Goal: Transaction & Acquisition: Purchase product/service

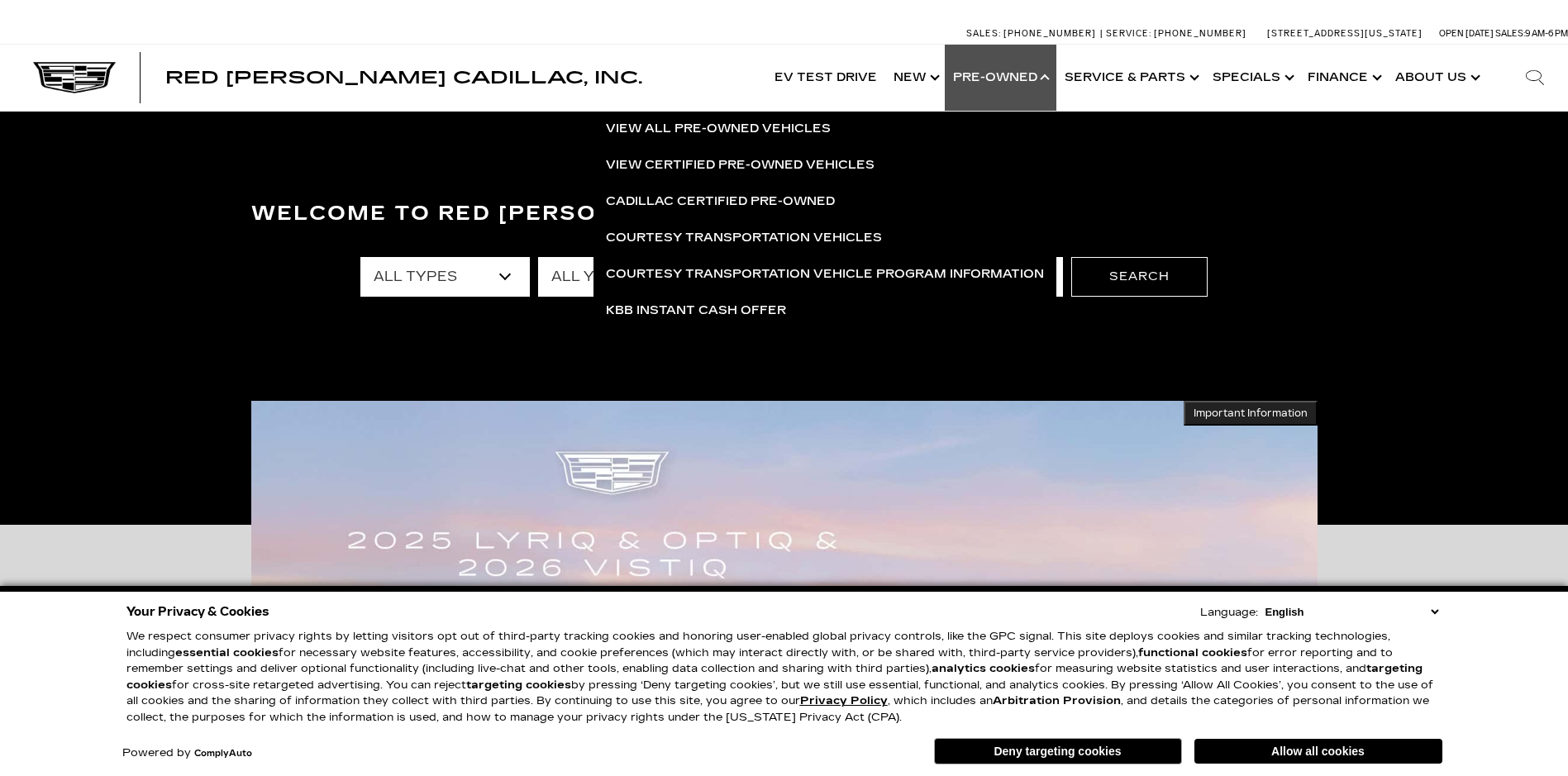
drag, startPoint x: 0, startPoint y: 0, endPoint x: 1560, endPoint y: 561, distance: 1657.8
click at [742, 131] on link "View All Pre-Owned Vehicles" at bounding box center [824, 129] width 463 height 37
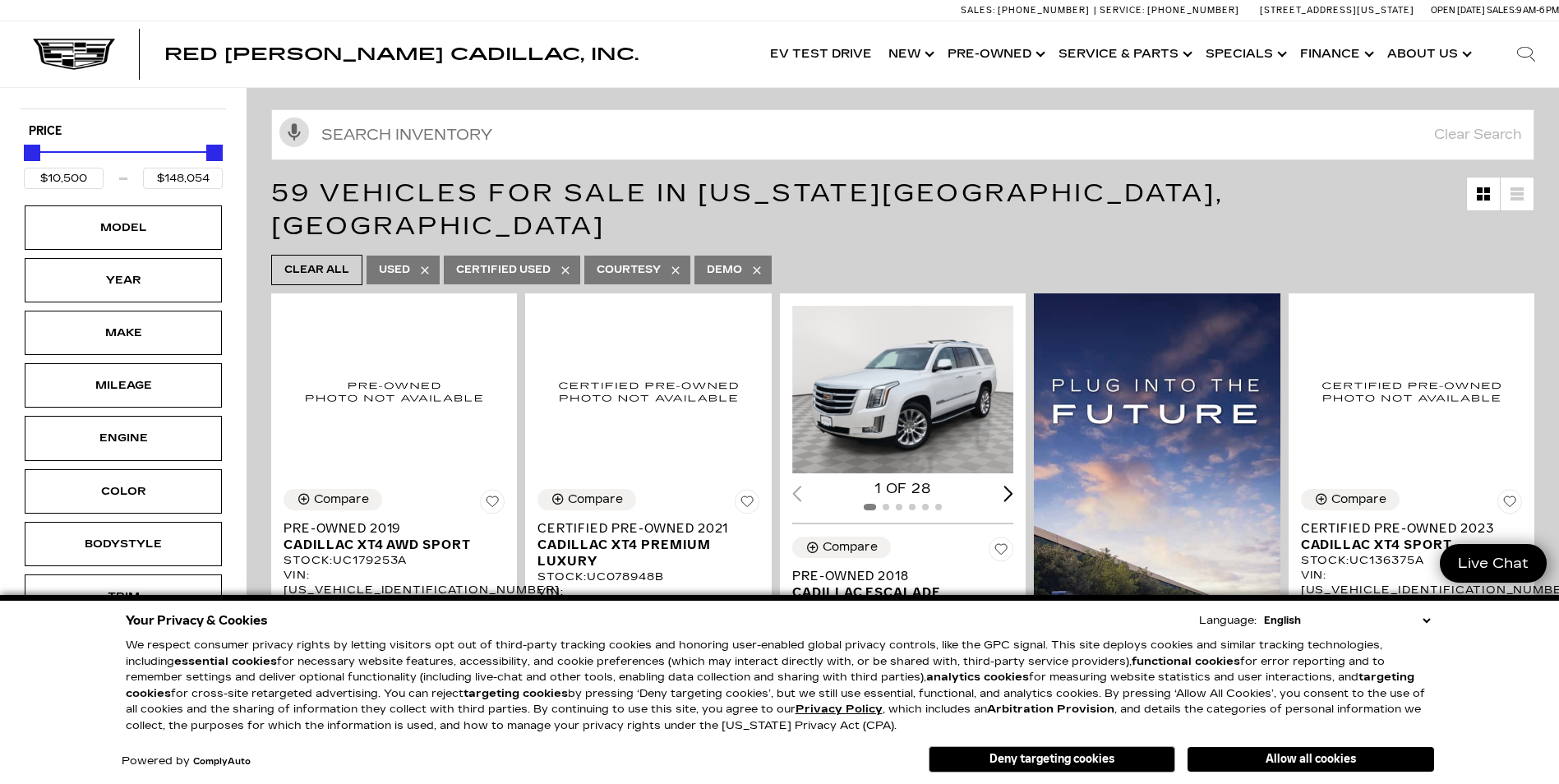
scroll to position [164, 0]
click at [1429, 619] on select "English Spanish / Español English / United Kingdom Korean / 한국어 Vietnamese / Ti…" at bounding box center [1347, 621] width 174 height 17
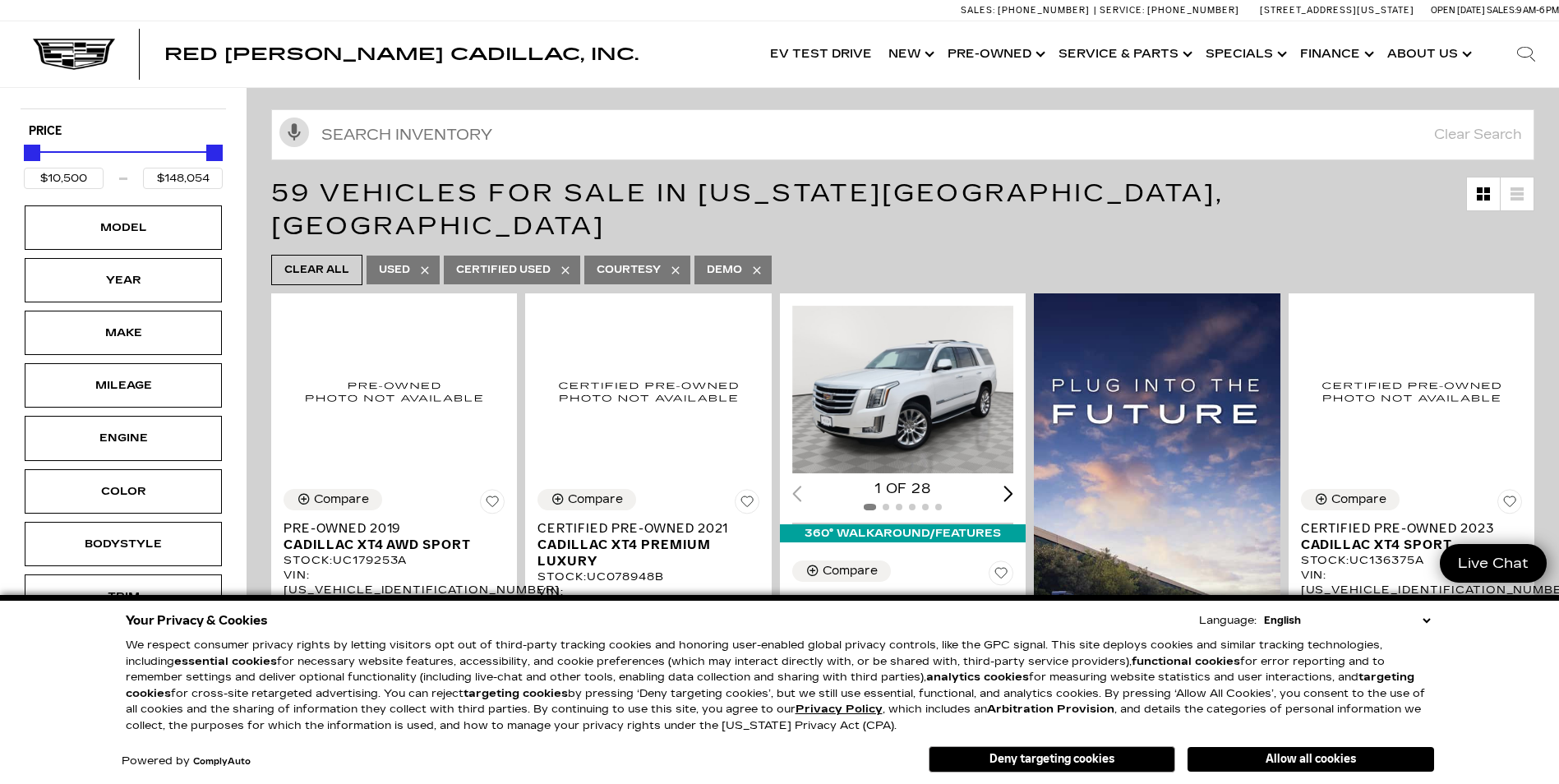
click at [1032, 752] on button "Deny targeting cookies" at bounding box center [1051, 759] width 246 height 27
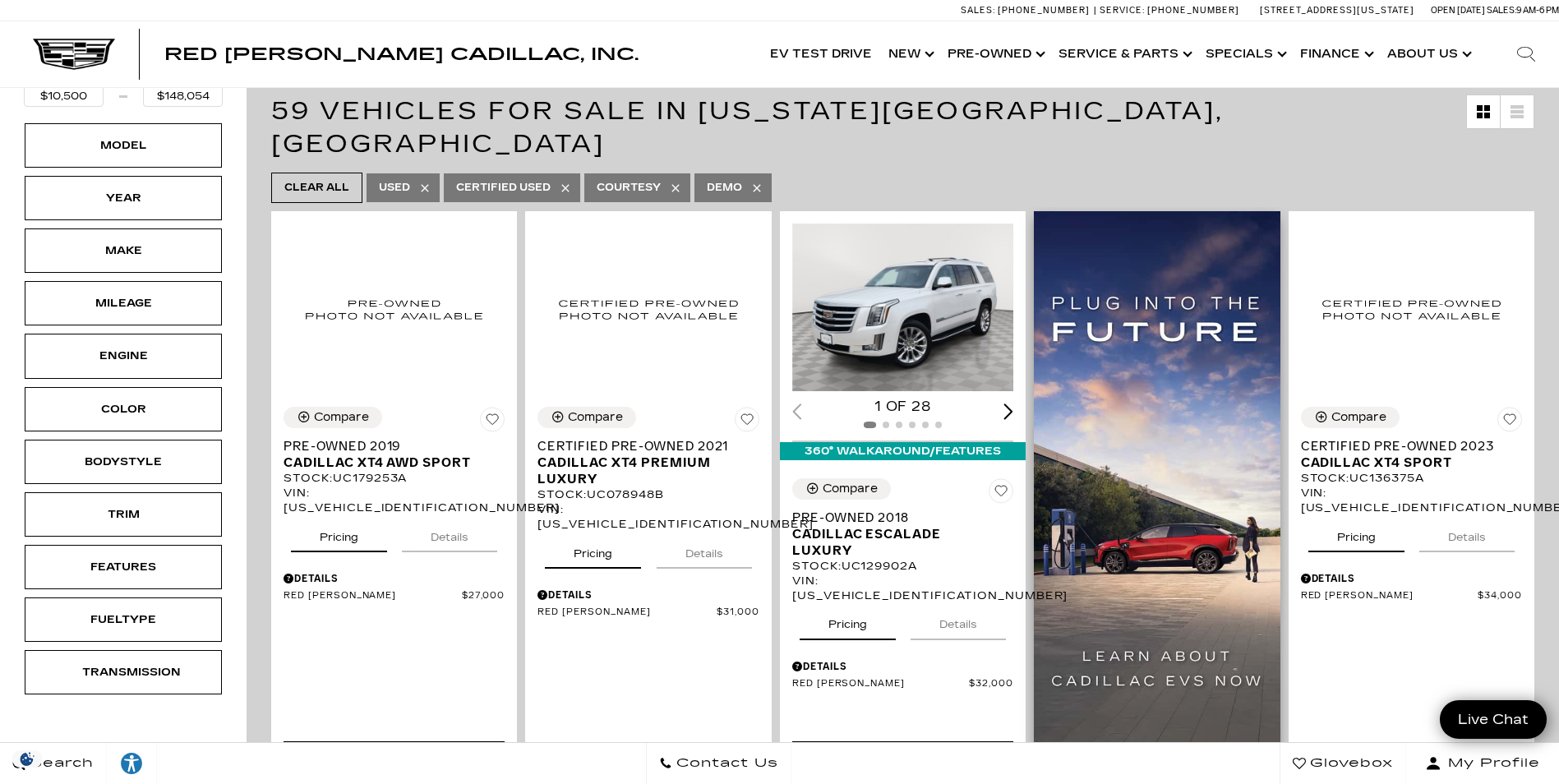
scroll to position [329, 0]
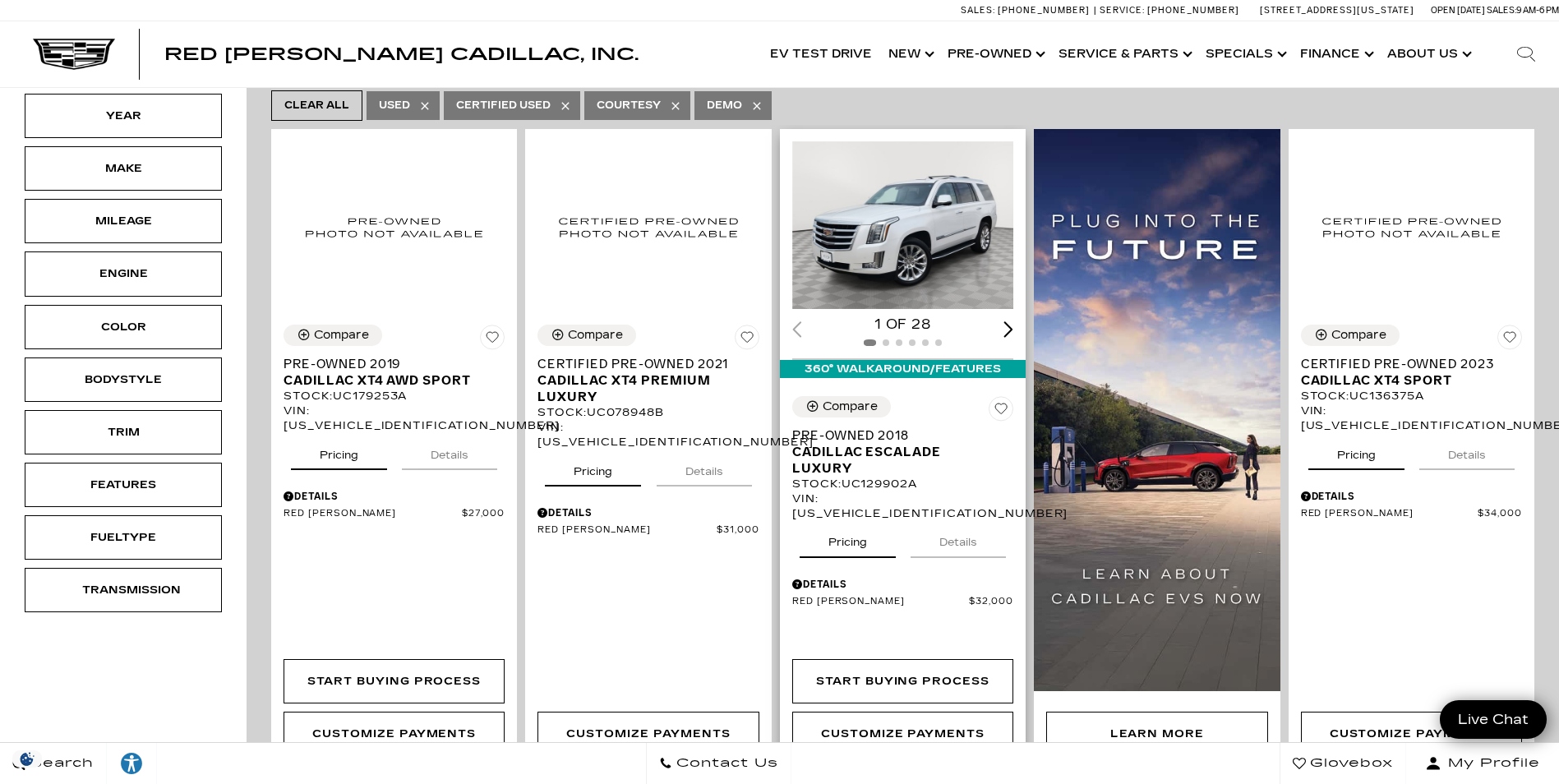
click at [1011, 321] on div "Next slide" at bounding box center [1009, 329] width 10 height 16
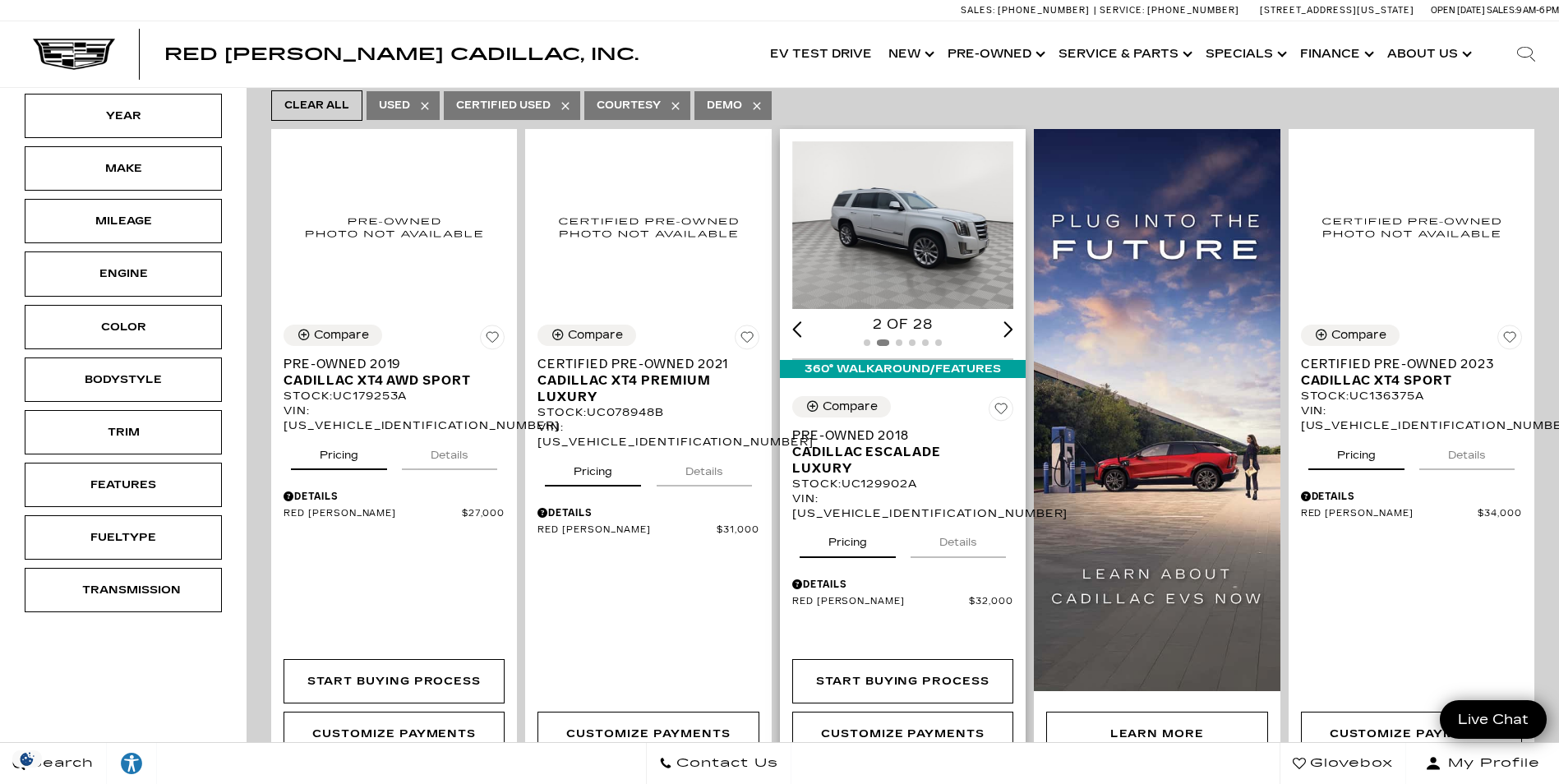
click at [1011, 321] on div "Next slide" at bounding box center [1009, 329] width 10 height 16
click at [912, 225] on img "3 / 6" at bounding box center [904, 225] width 223 height 168
click at [948, 476] on div "Stock : UC129902A" at bounding box center [903, 484] width 221 height 15
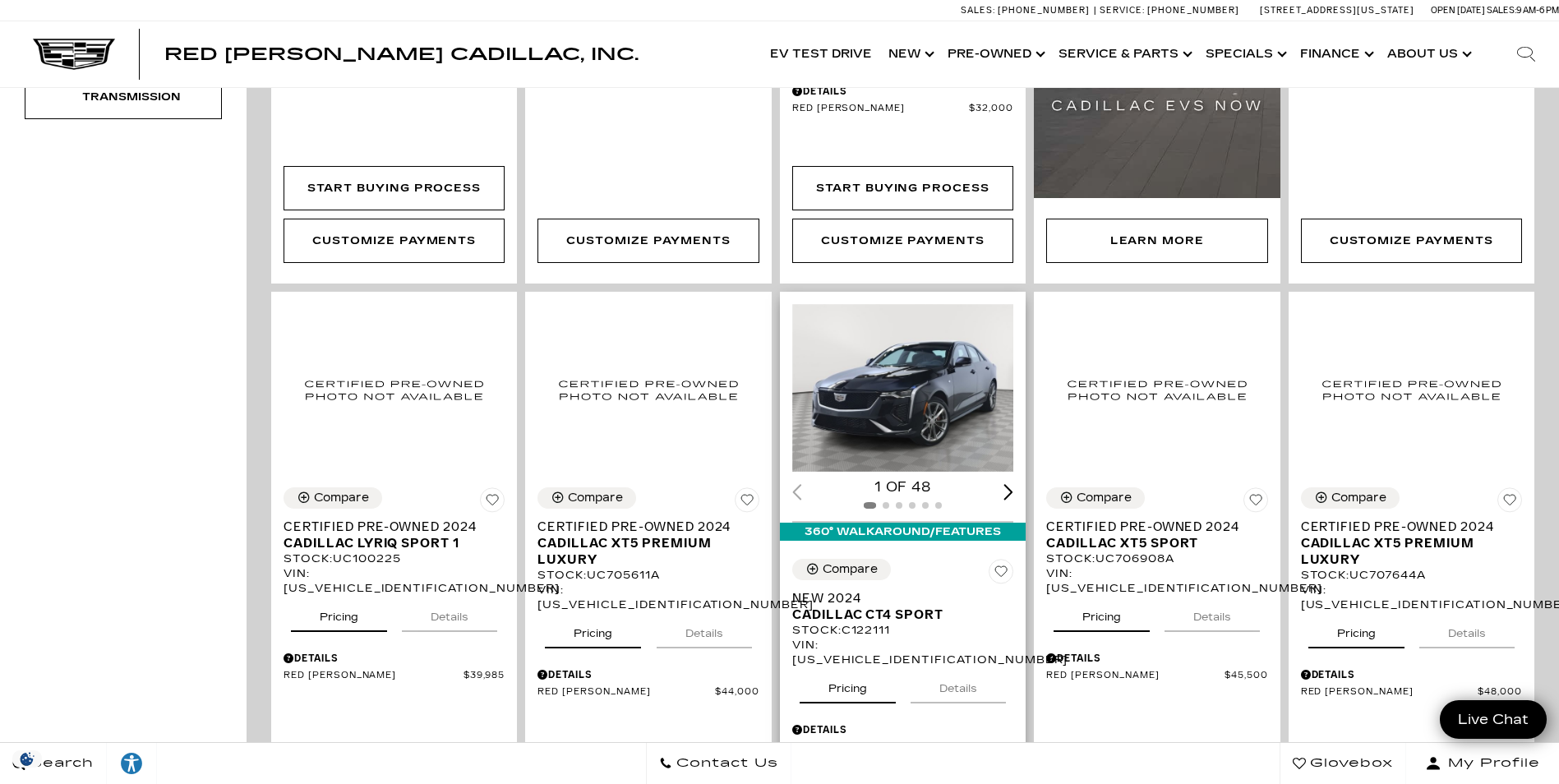
scroll to position [903, 0]
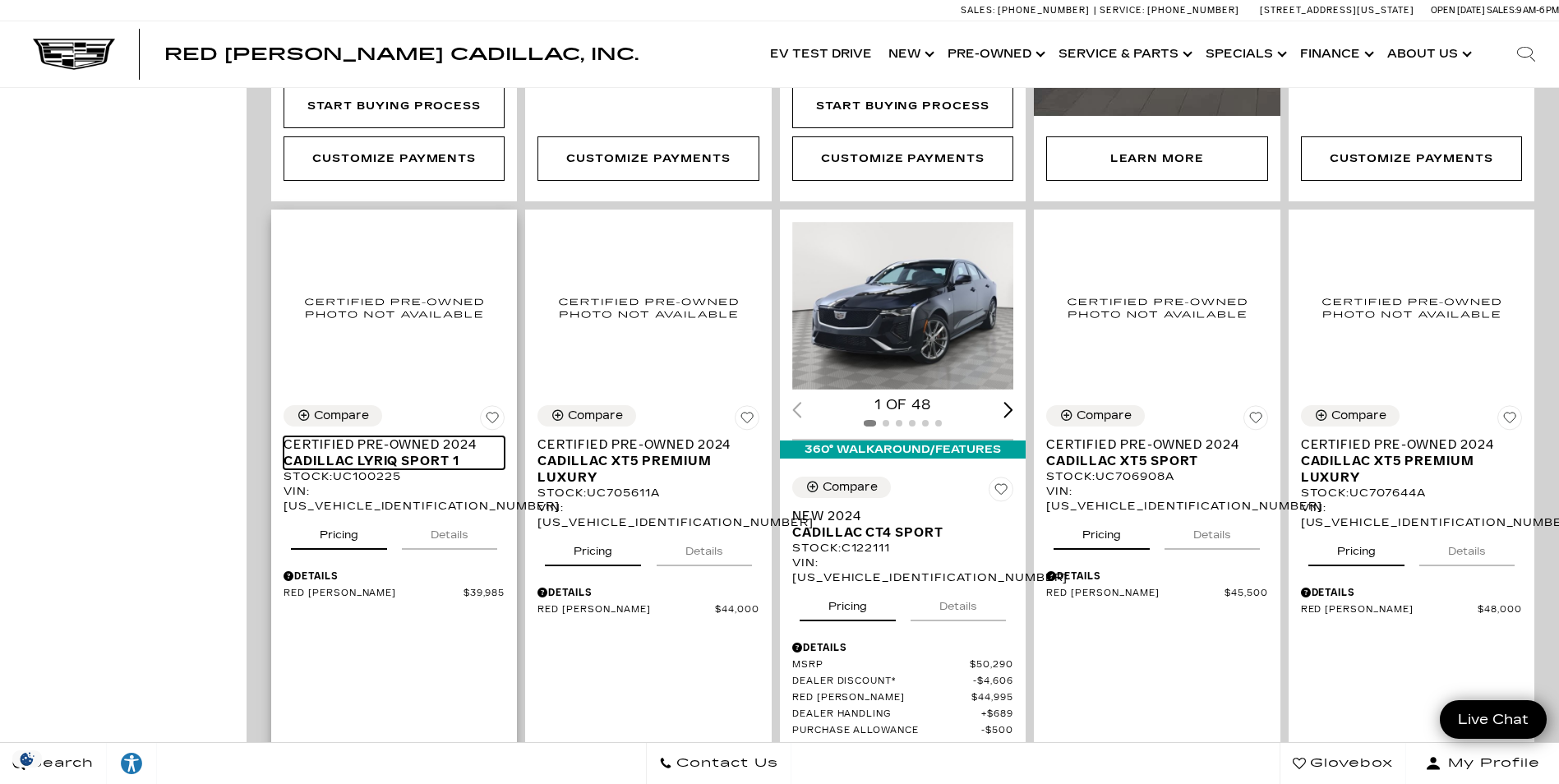
click at [353, 453] on span "Cadillac LYRIQ Sport 1" at bounding box center [388, 461] width 209 height 17
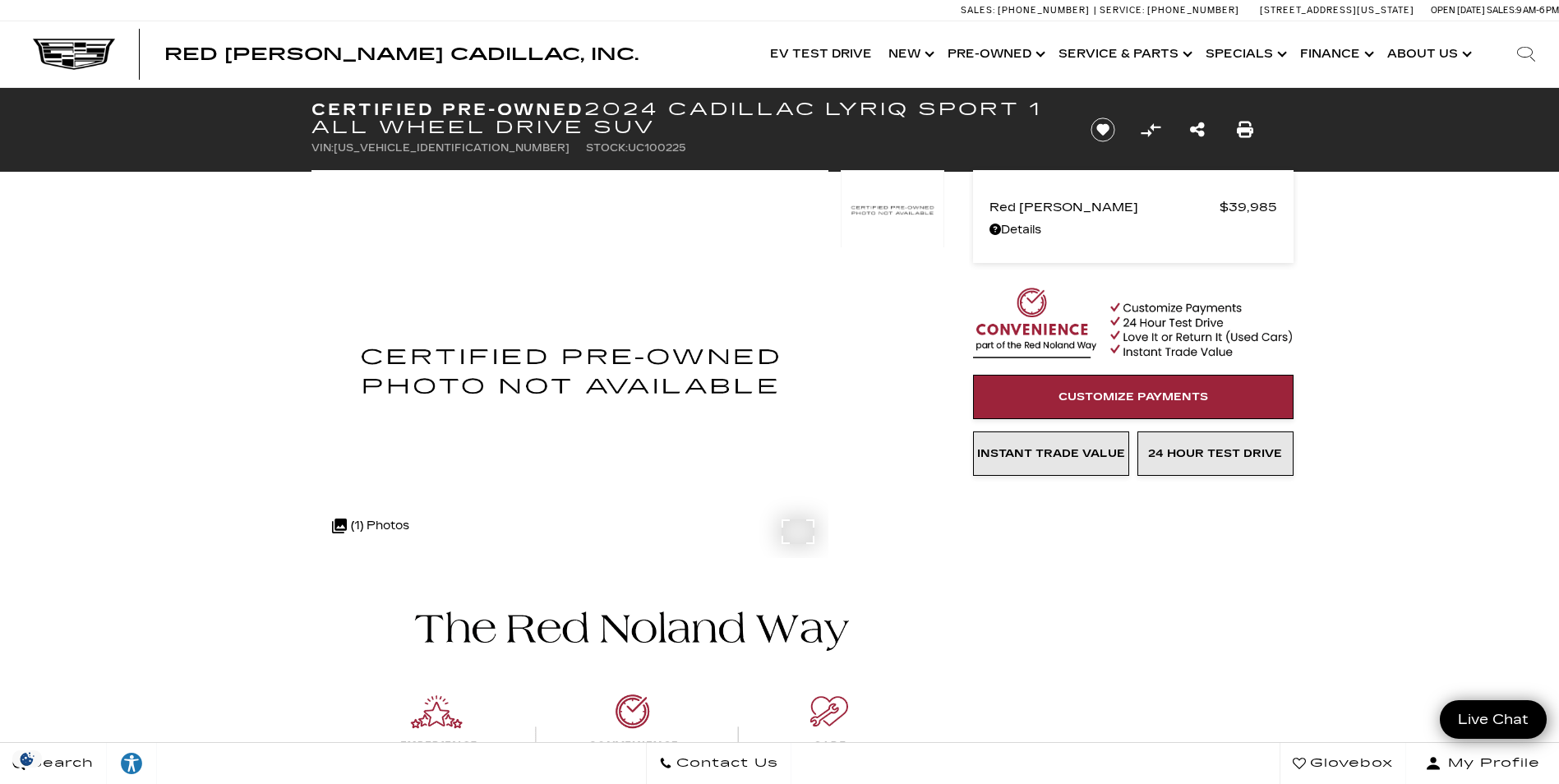
click at [378, 519] on div ".cls-1, .cls-3 { fill: #c50033; } .cls-1 { clip-rule: evenodd; } .cls-2 { clip-…" at bounding box center [370, 526] width 94 height 40
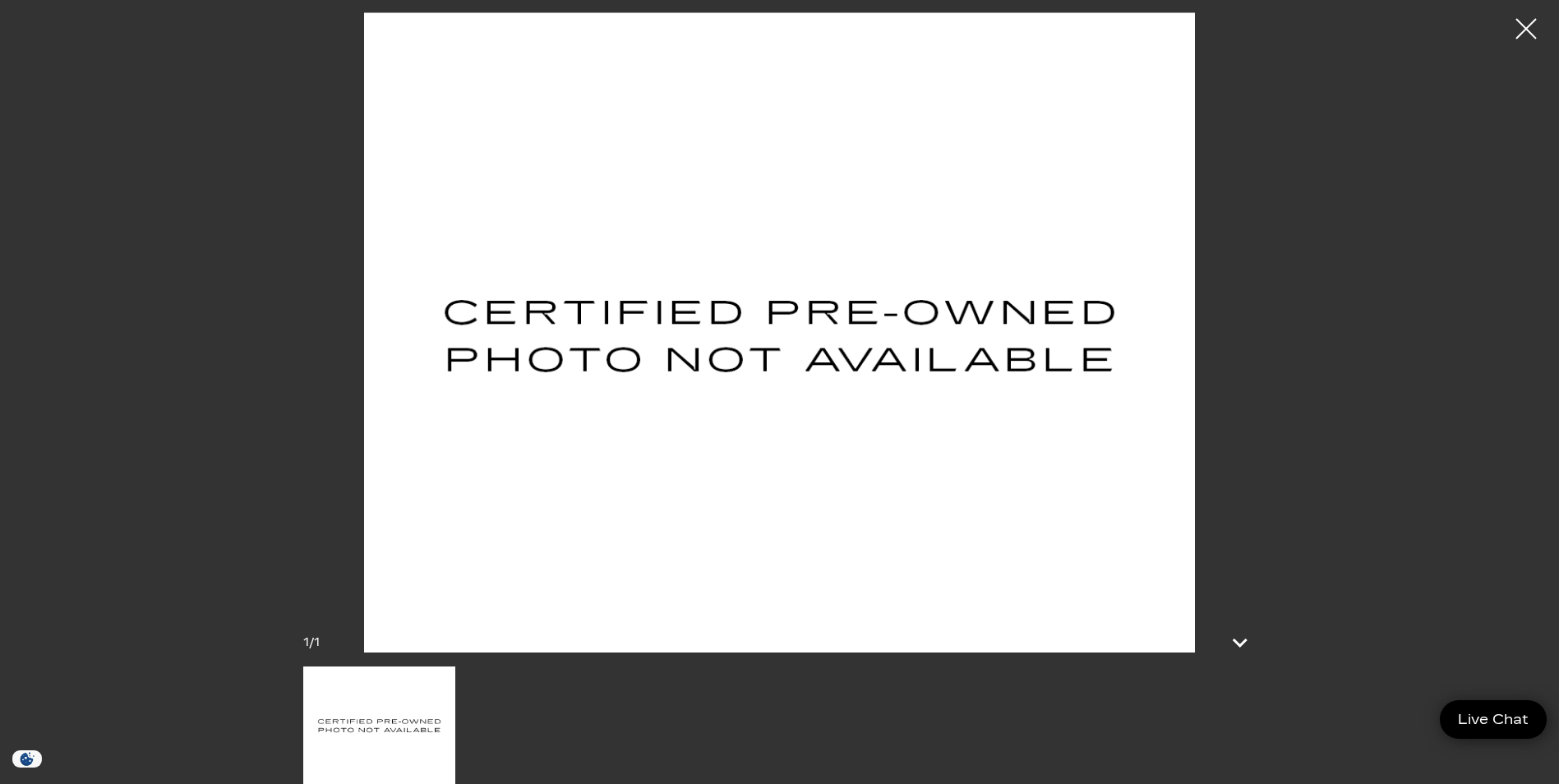
drag, startPoint x: 1525, startPoint y: 37, endPoint x: 1386, endPoint y: 37, distance: 139.0
click at [1521, 39] on div at bounding box center [1526, 29] width 41 height 41
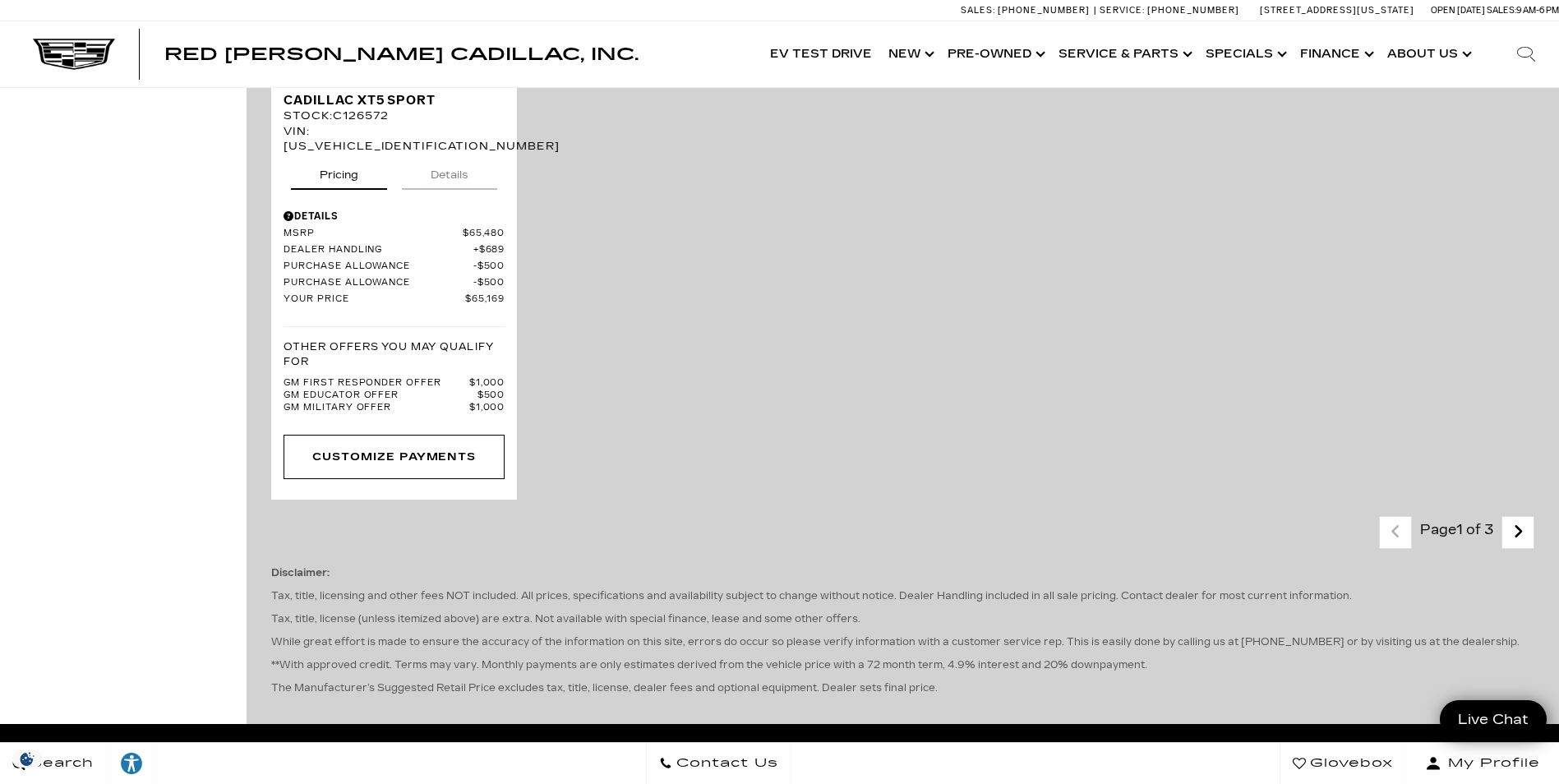
scroll to position [3450, 0]
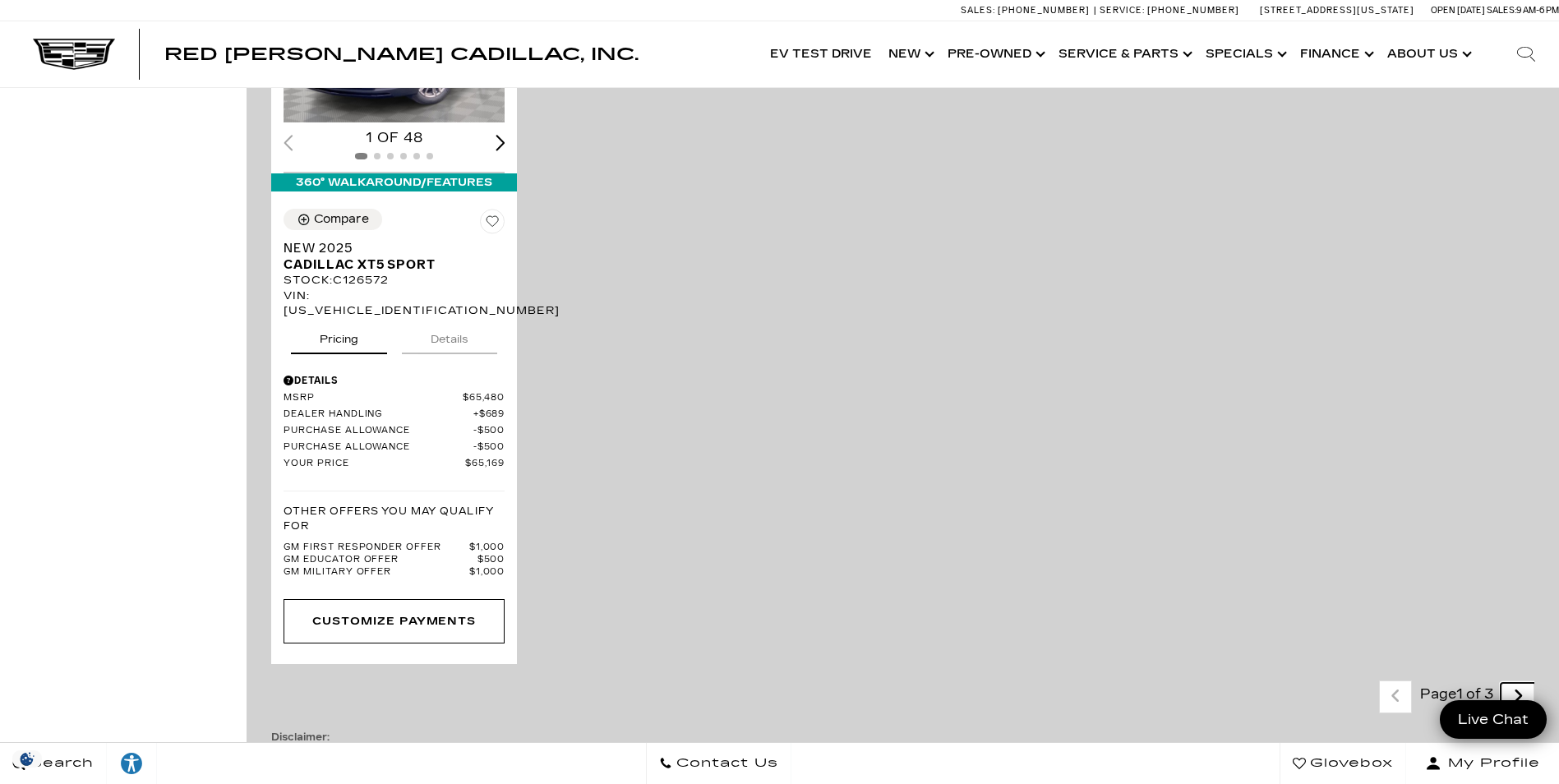
click at [1523, 683] on icon "next page" at bounding box center [1518, 696] width 11 height 27
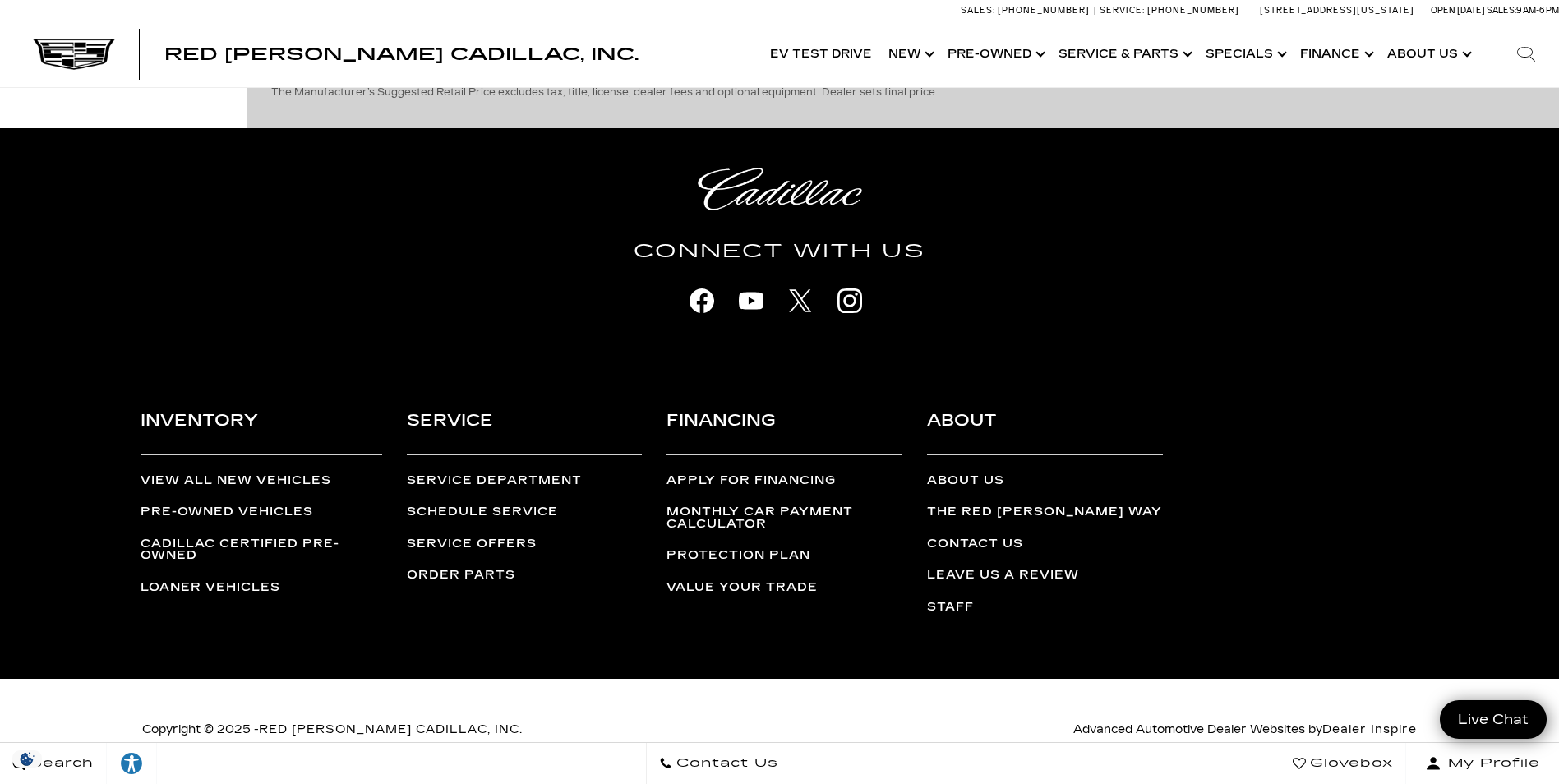
scroll to position [3409, 0]
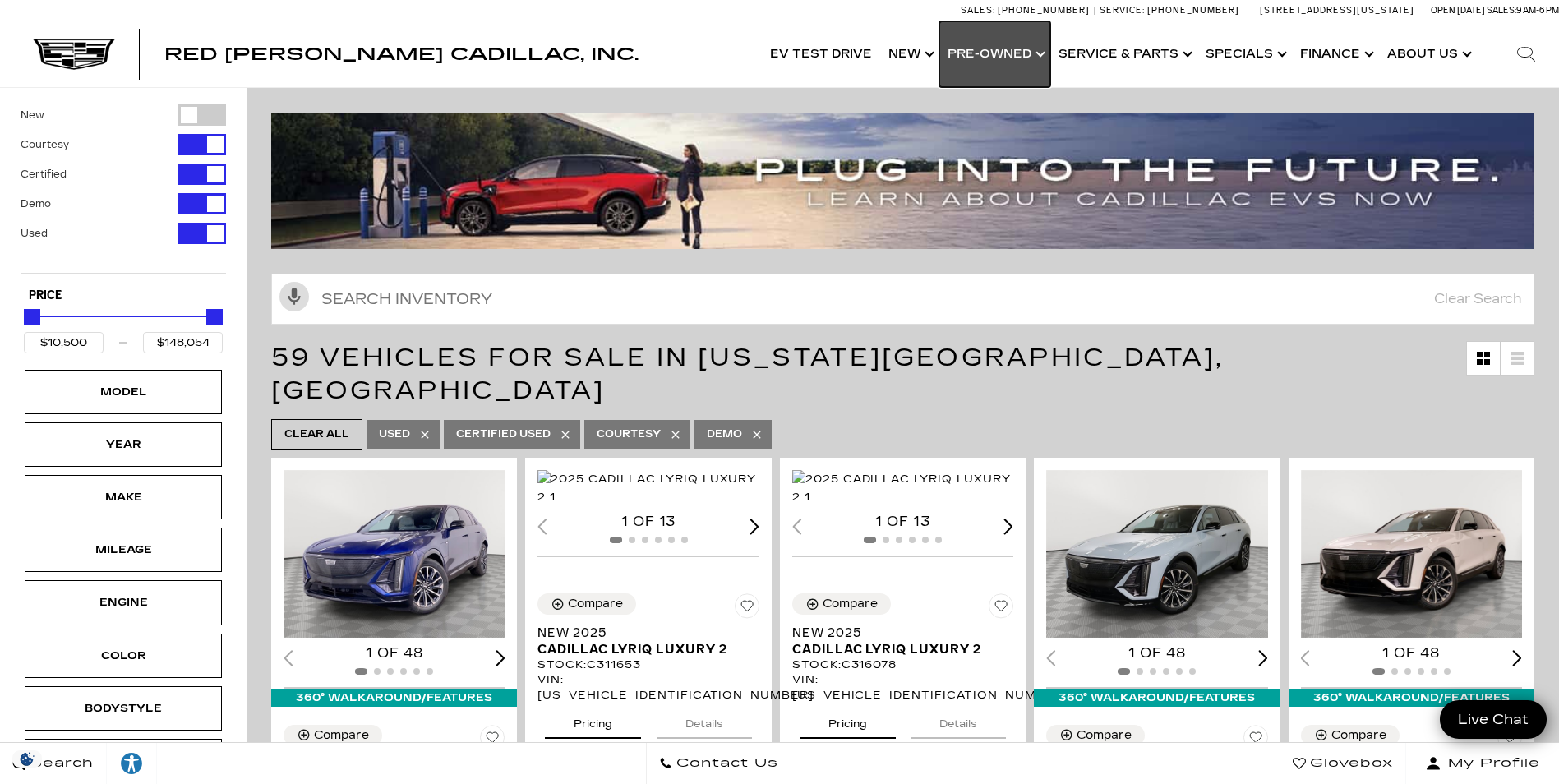
click at [1043, 45] on link "Show Pre-Owned" at bounding box center [995, 54] width 111 height 66
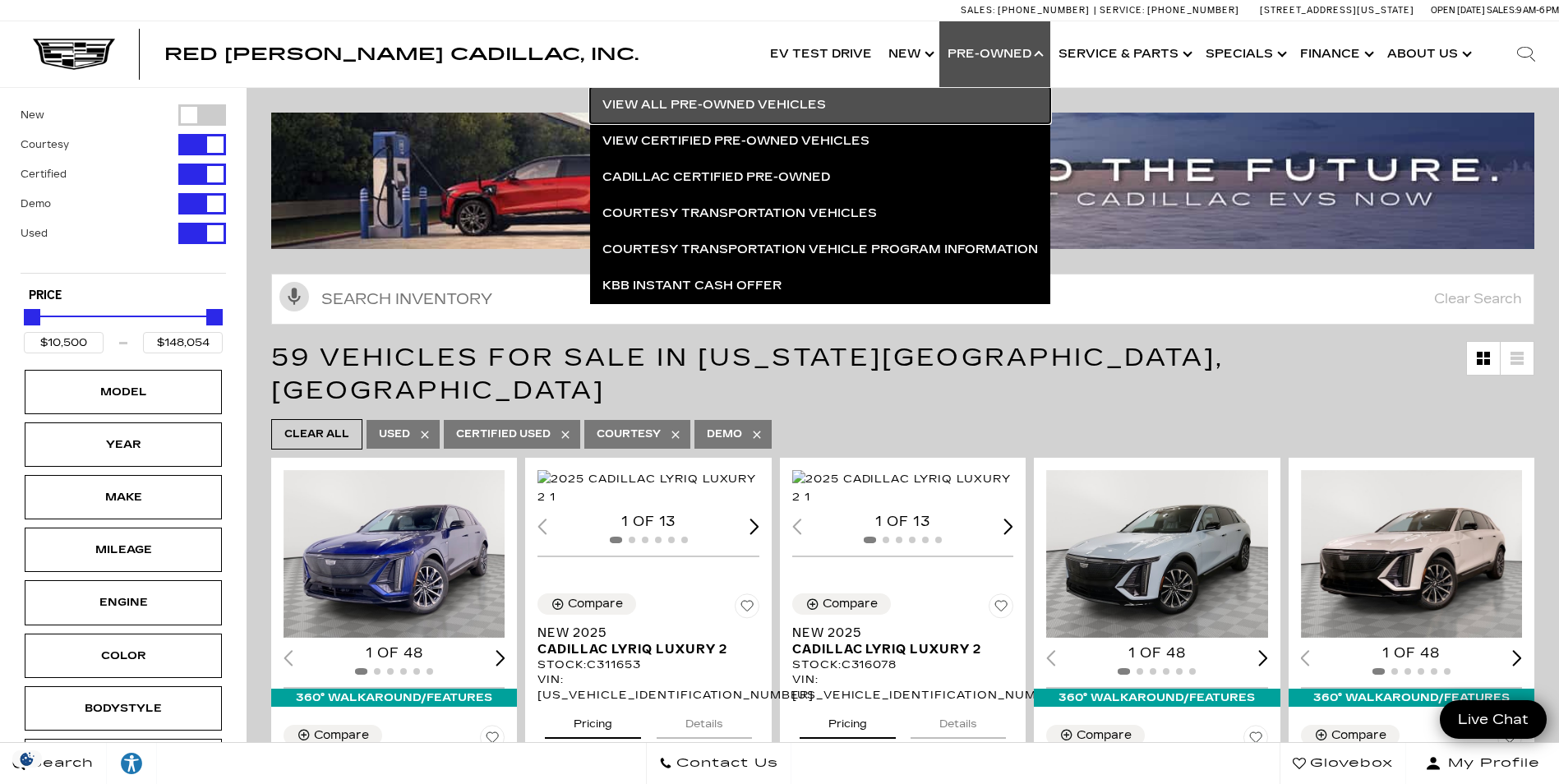
click at [746, 107] on link "View All Pre-Owned Vehicles" at bounding box center [820, 105] width 460 height 37
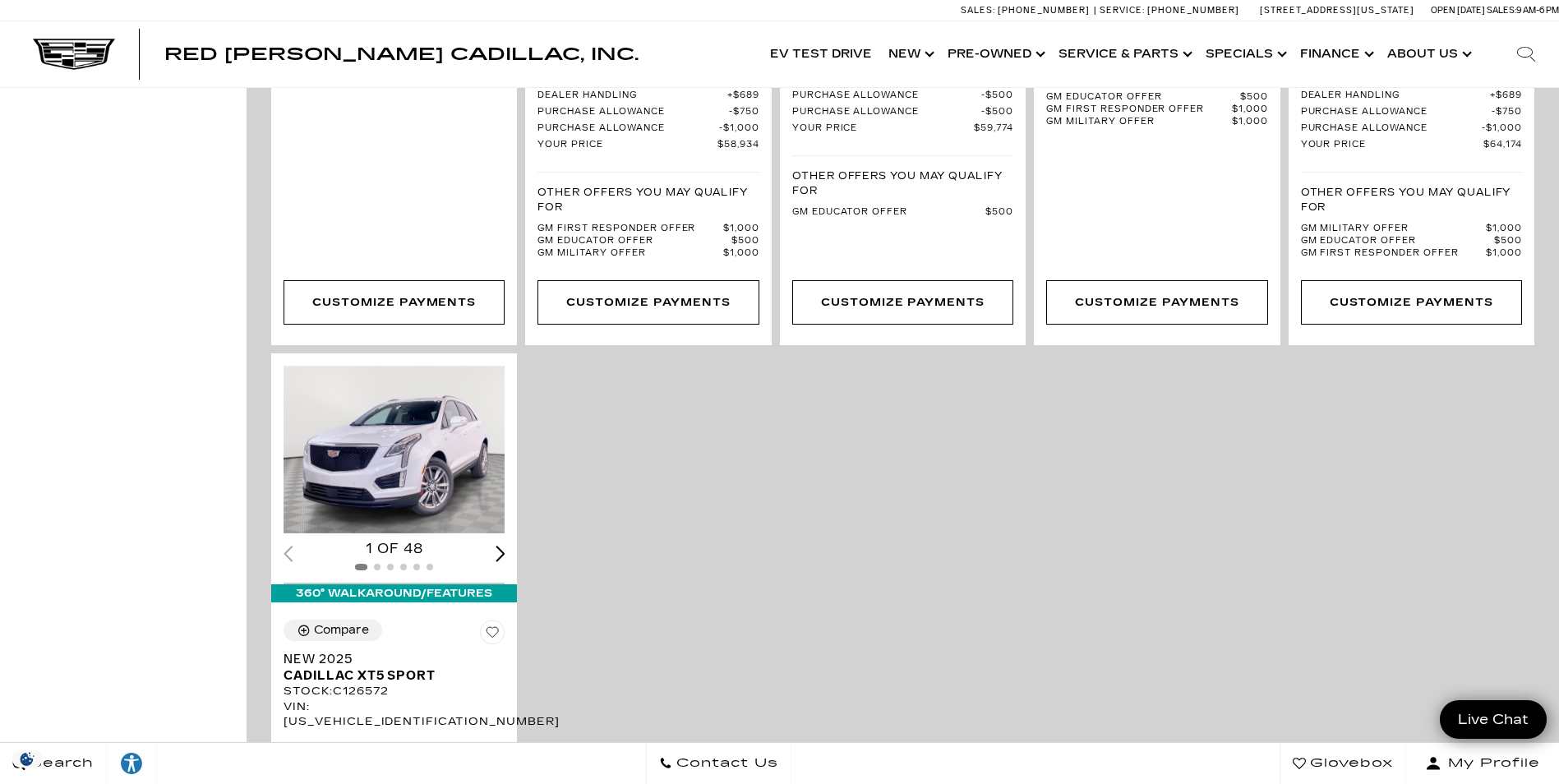
scroll to position [3533, 0]
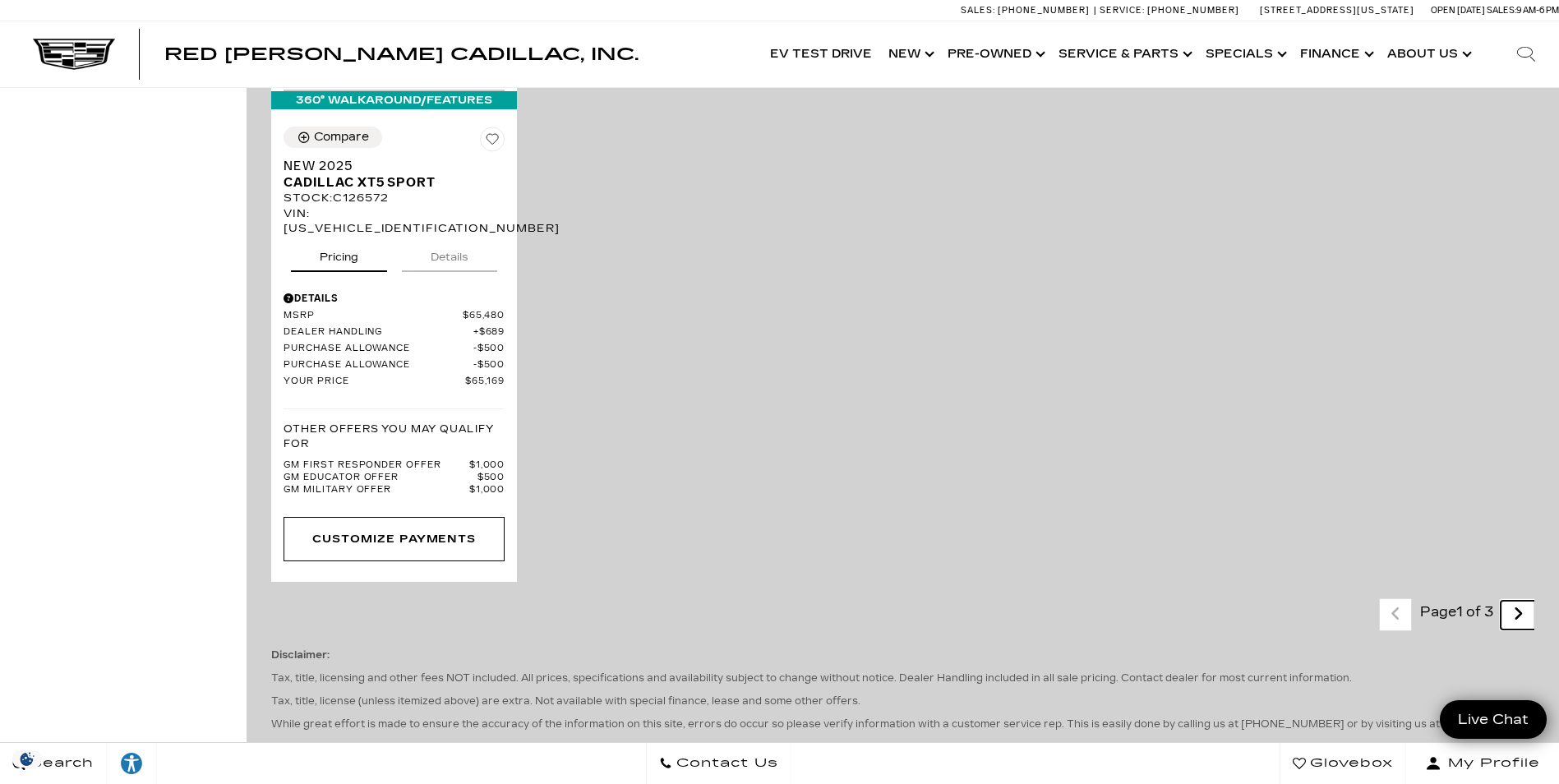
click at [1523, 601] on icon "next page" at bounding box center [1518, 614] width 11 height 27
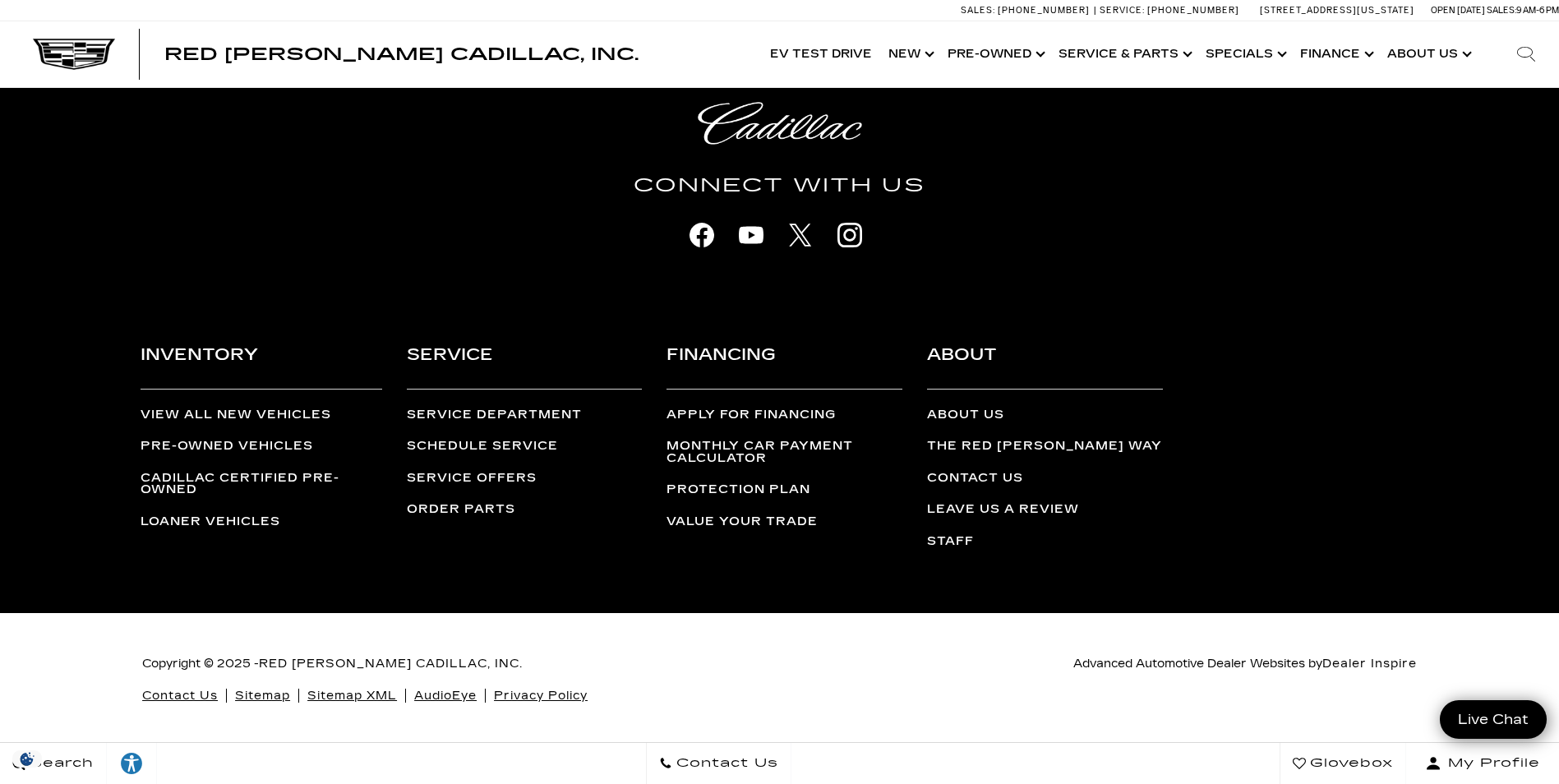
scroll to position [3409, 0]
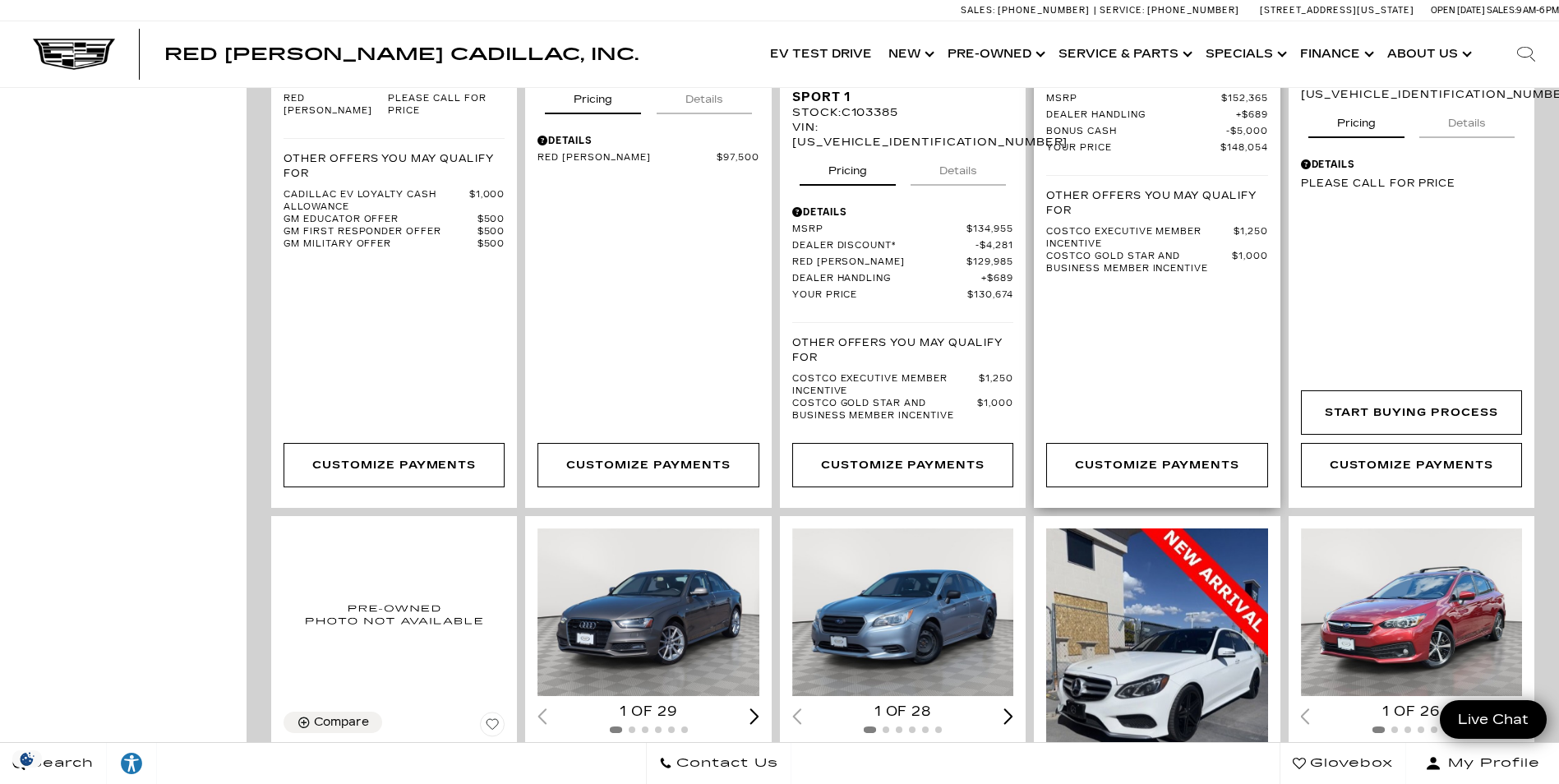
scroll to position [2547, 0]
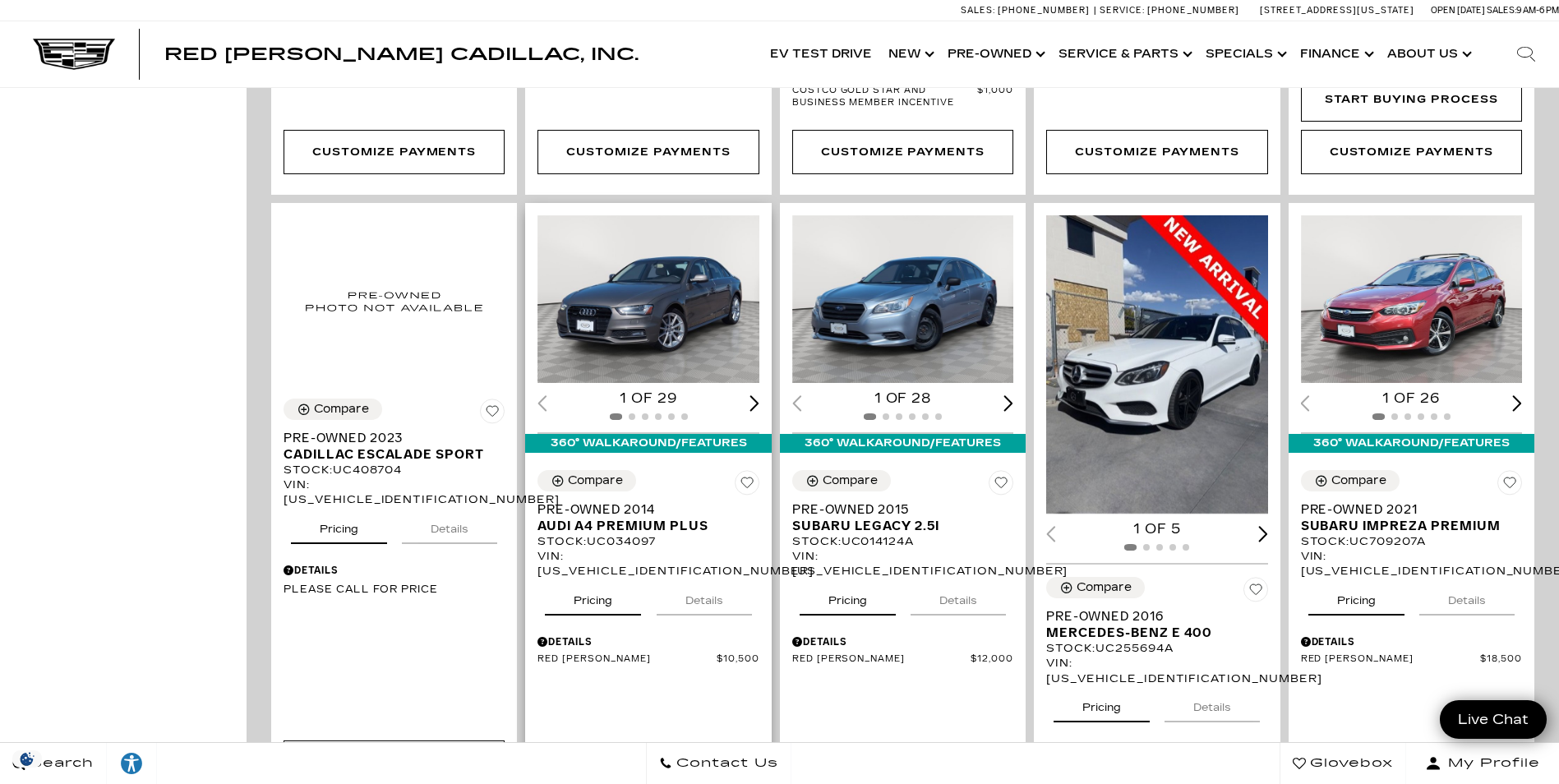
click at [766, 331] on div "Loading... (29) View All Photos 1 of 29" at bounding box center [648, 319] width 246 height 231
click at [749, 395] on div "Next slide" at bounding box center [754, 402] width 10 height 16
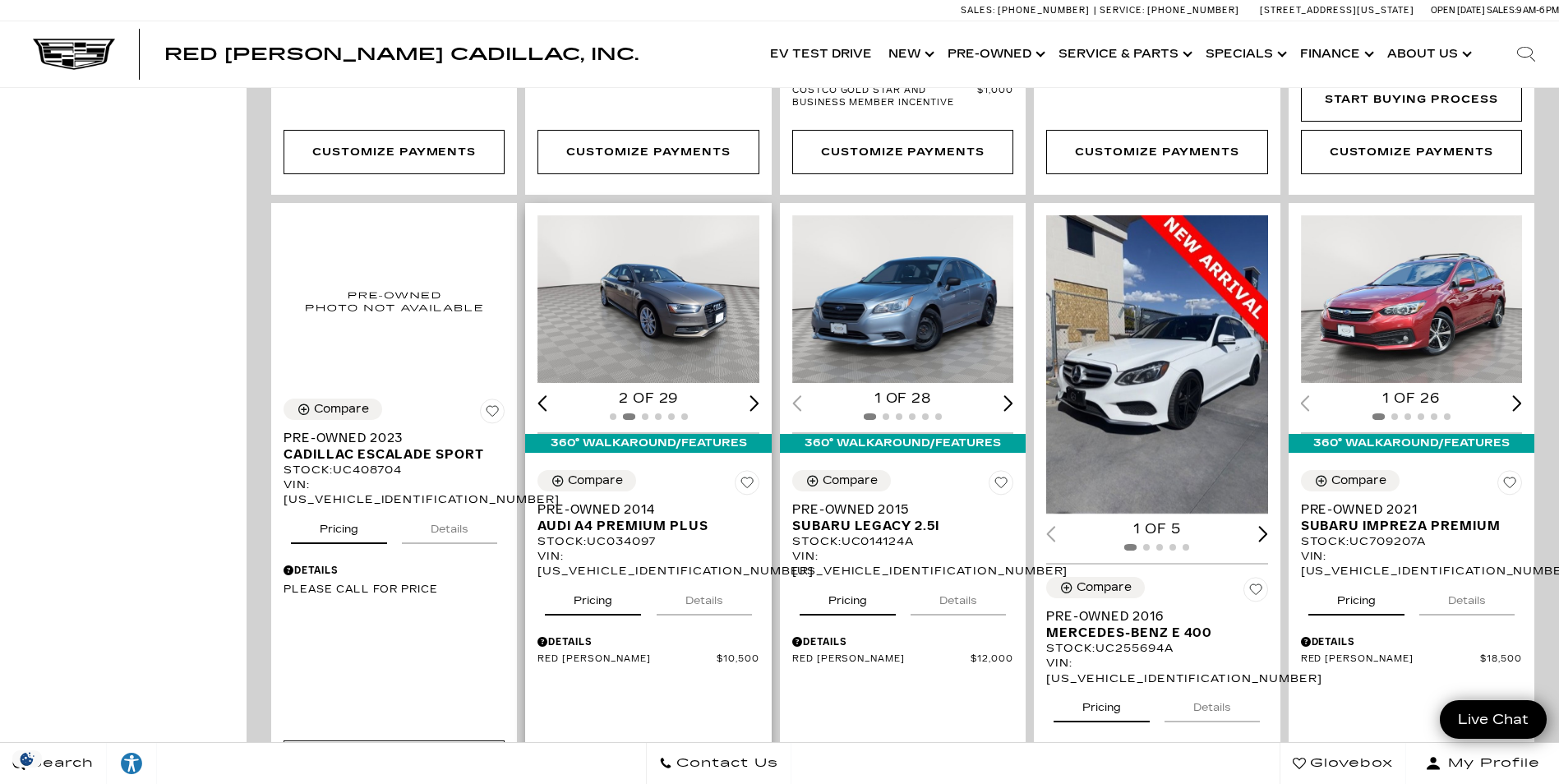
click at [749, 395] on div "Next slide" at bounding box center [754, 402] width 10 height 16
click at [709, 579] on button "Details" at bounding box center [704, 597] width 95 height 37
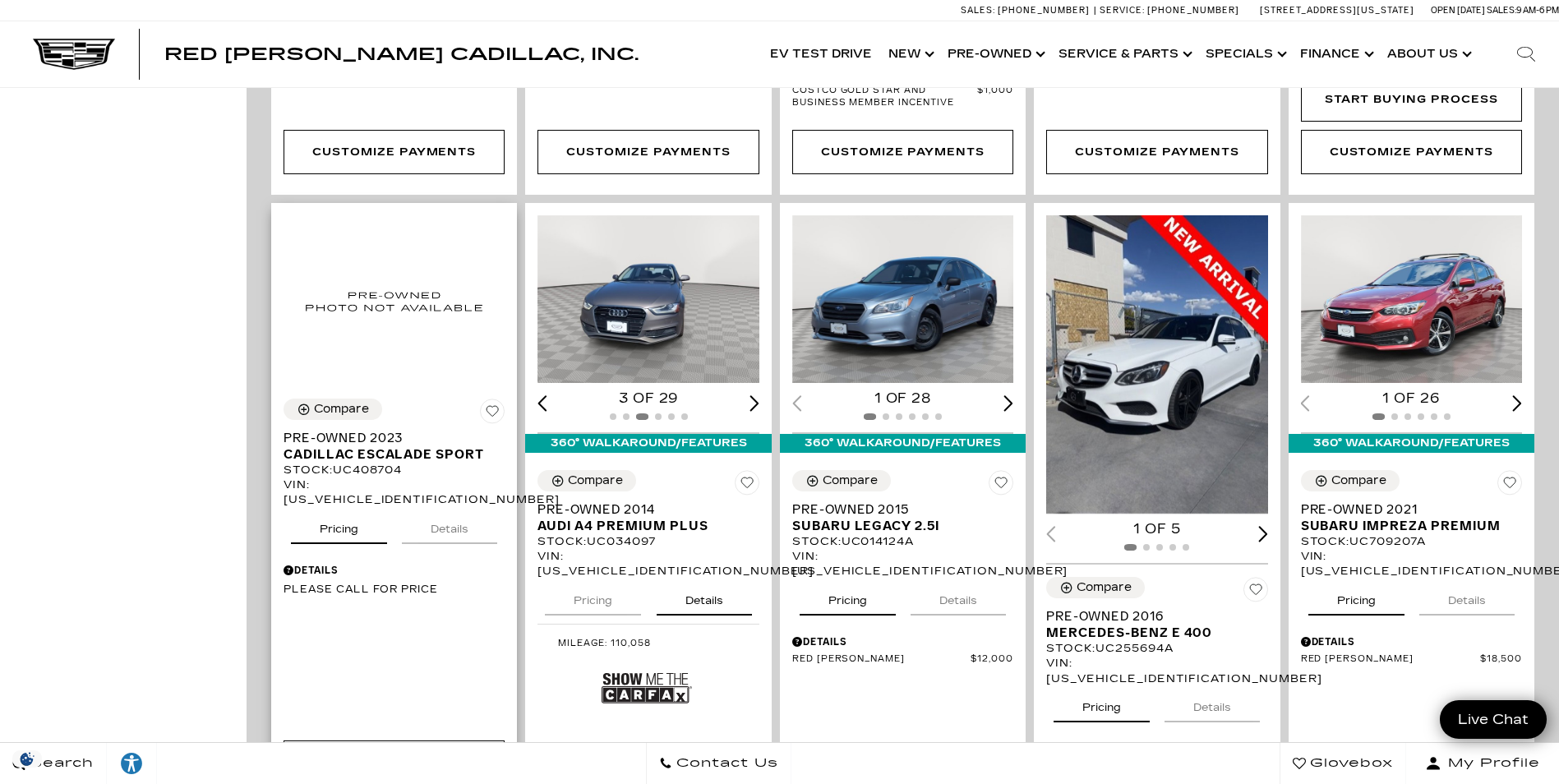
click at [455, 508] on button "Details" at bounding box center [449, 526] width 95 height 37
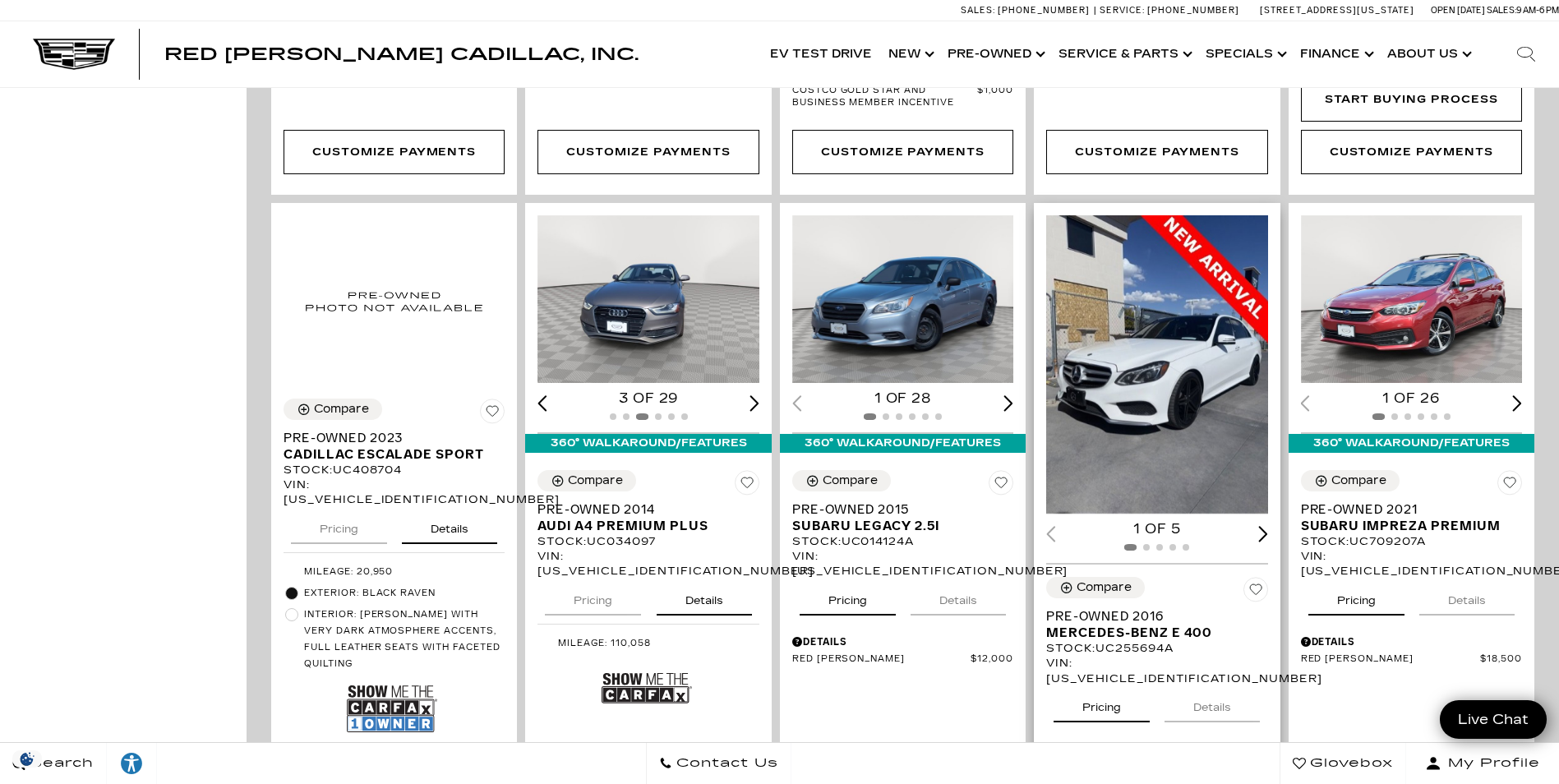
scroll to position [2793, 0]
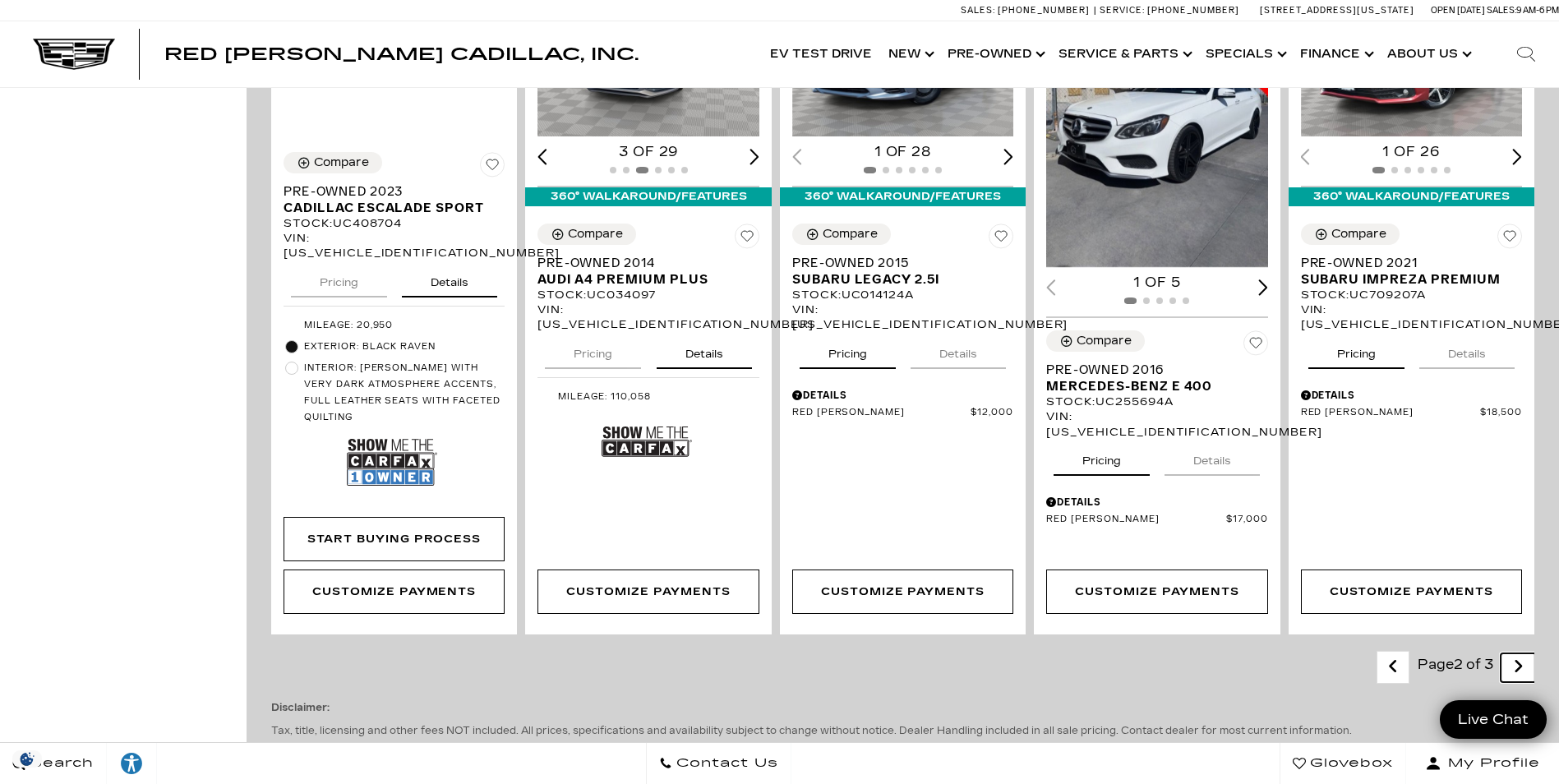
click at [1523, 653] on icon "next page" at bounding box center [1518, 666] width 11 height 27
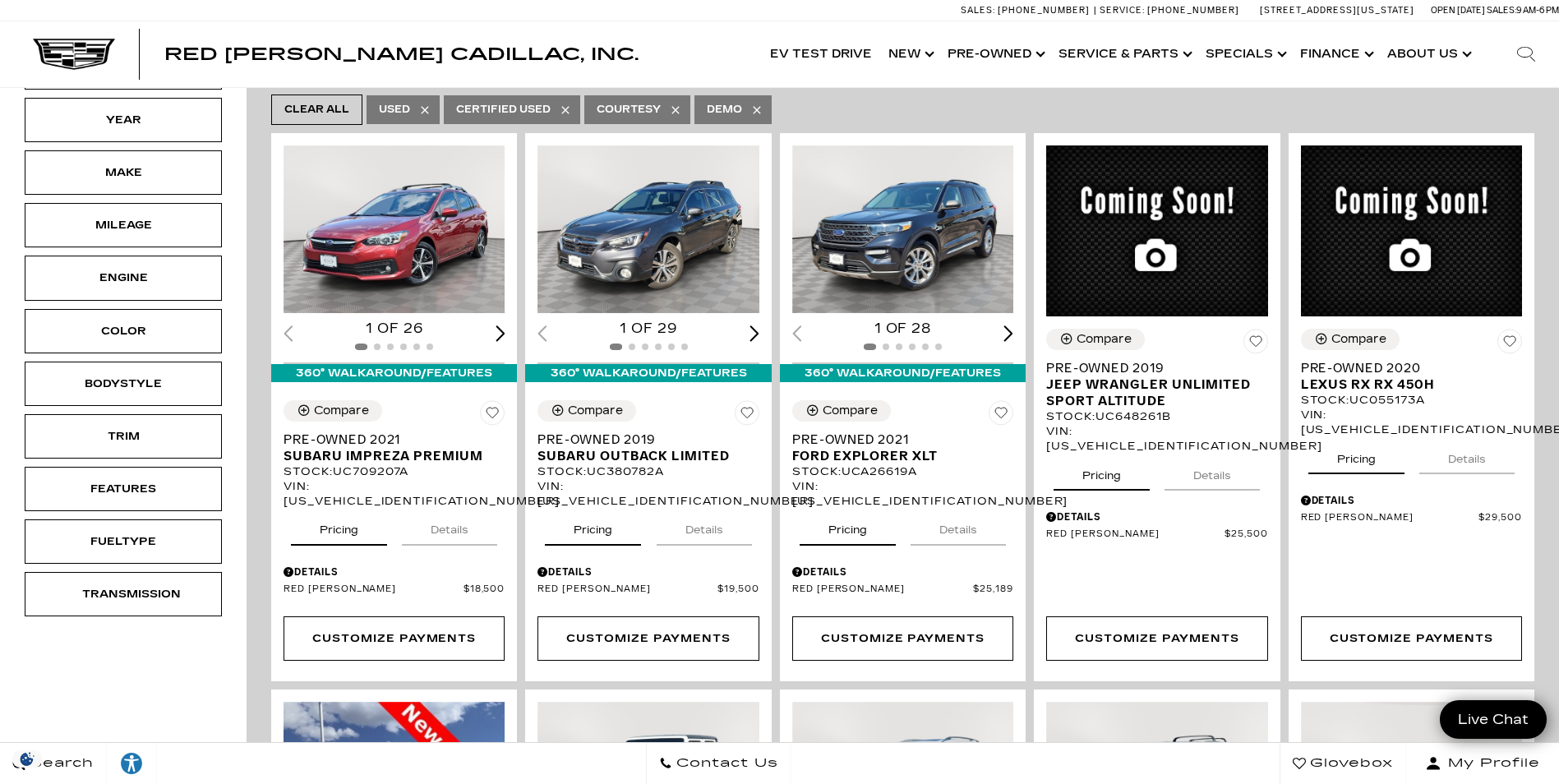
scroll to position [329, 0]
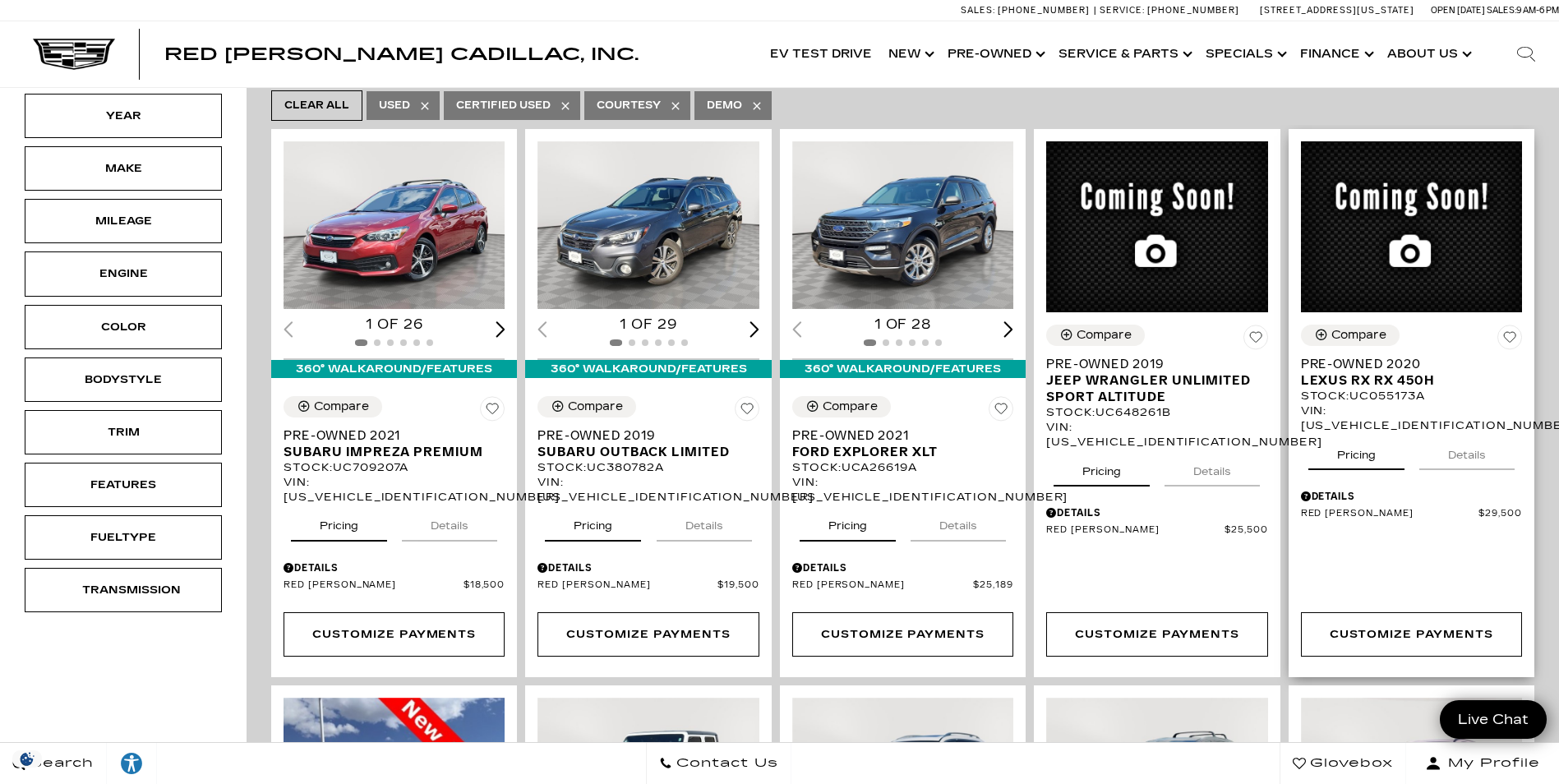
click at [1469, 434] on button "Details" at bounding box center [1466, 452] width 95 height 37
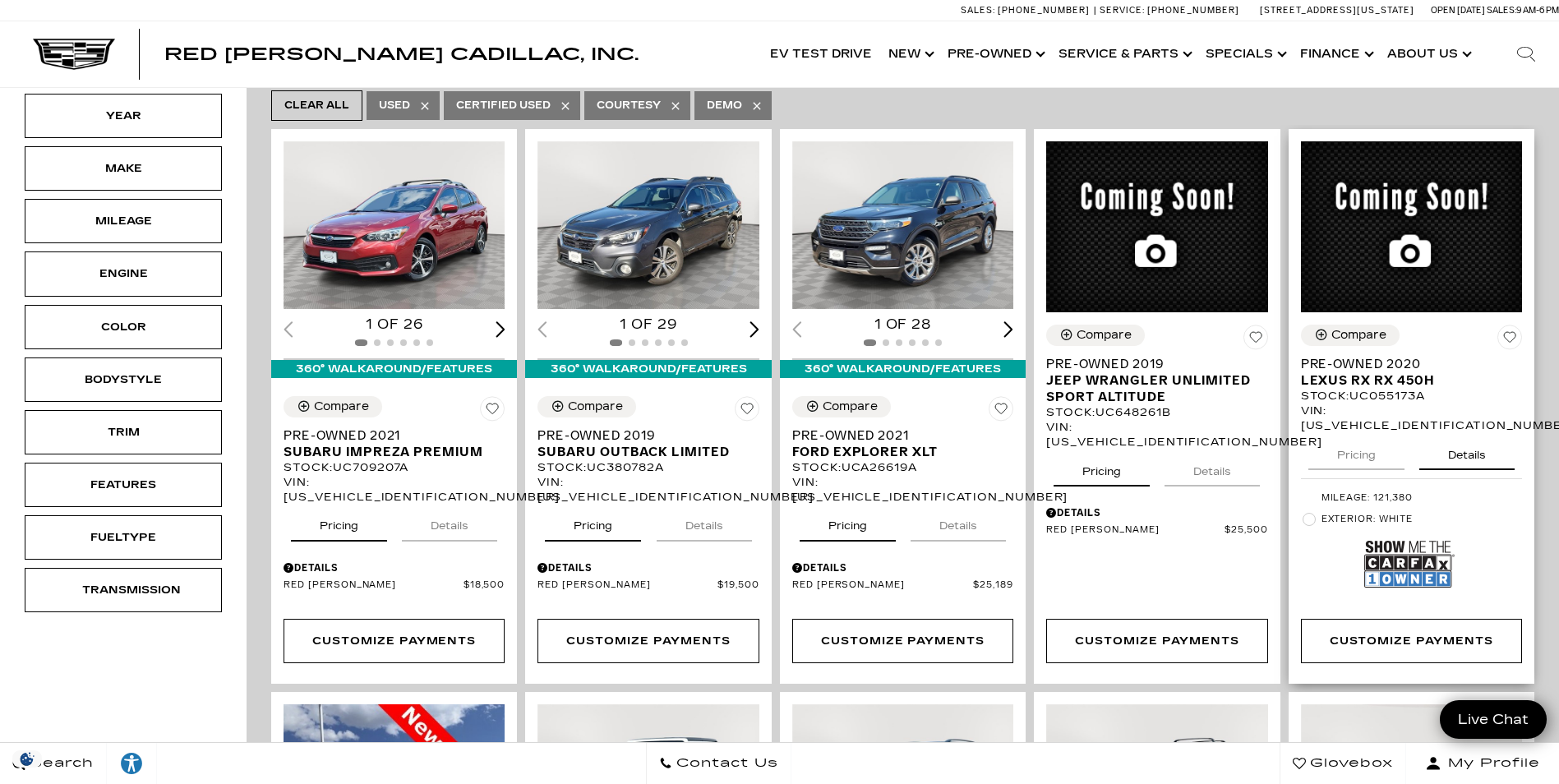
click at [1469, 434] on button "Details" at bounding box center [1466, 452] width 95 height 37
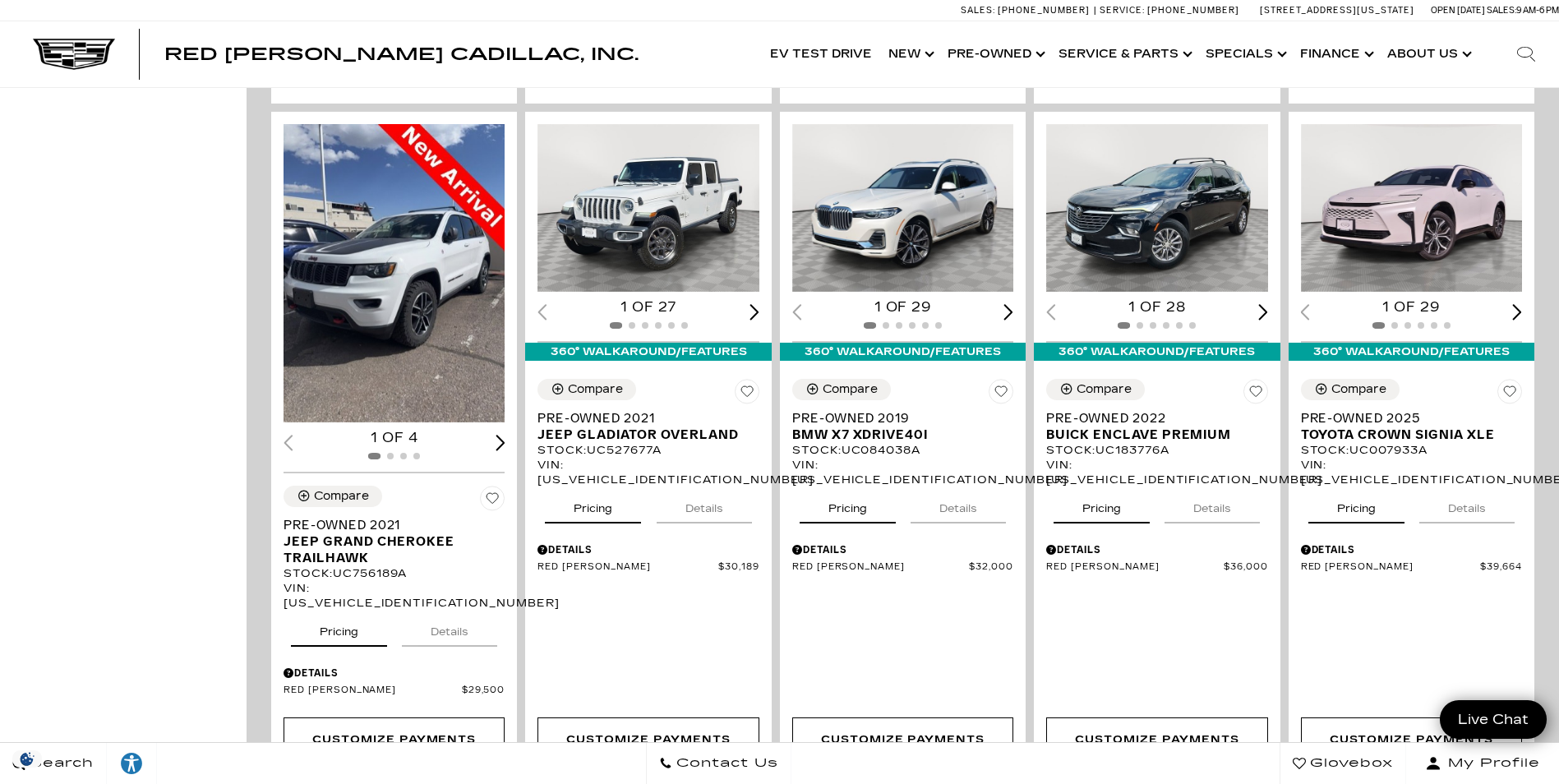
scroll to position [821, 0]
